Goal: Navigation & Orientation: Find specific page/section

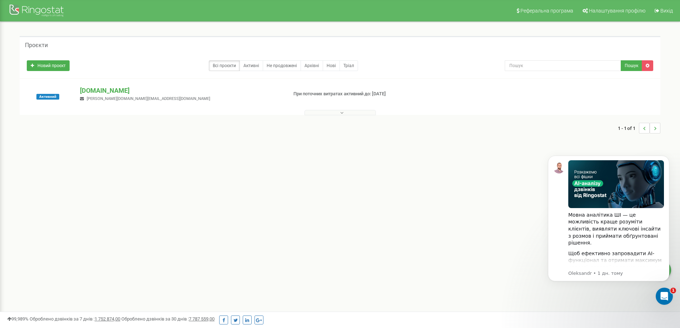
click at [191, 67] on div "Всі проєкти Активні Не продовжені Архівні Нові Тріал" at bounding box center [260, 65] width 467 height 11
